Goal: Find contact information: Find contact information

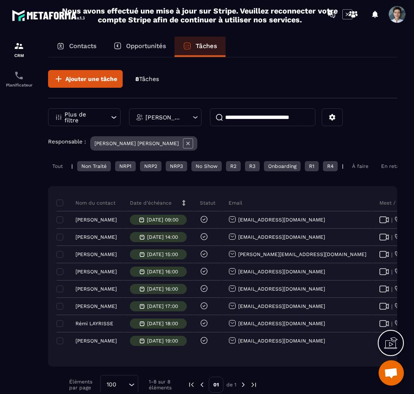
click at [59, 168] on div "Tout" at bounding box center [57, 166] width 19 height 10
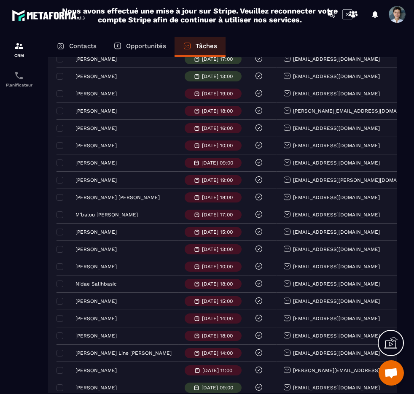
scroll to position [913, 0]
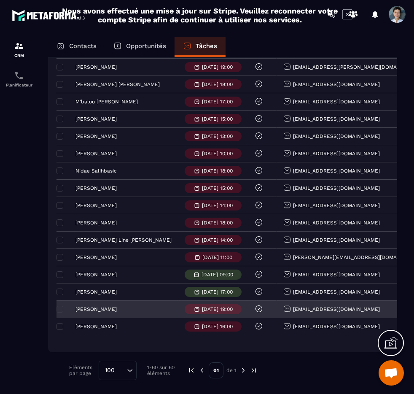
click at [344, 308] on div "[EMAIL_ADDRESS][DOMAIN_NAME]" at bounding box center [373, 309] width 192 height 17
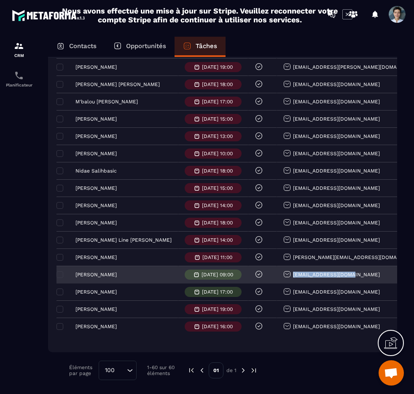
drag, startPoint x: 331, startPoint y: 274, endPoint x: 259, endPoint y: 274, distance: 71.7
click at [277, 274] on div "[EMAIL_ADDRESS][DOMAIN_NAME]" at bounding box center [373, 274] width 192 height 17
copy p "[EMAIL_ADDRESS][DOMAIN_NAME]"
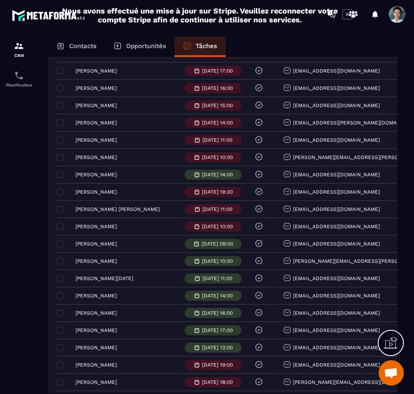
scroll to position [536, 0]
